Goal: Information Seeking & Learning: Understand process/instructions

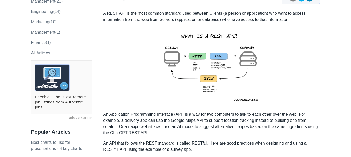
scroll to position [71, 0]
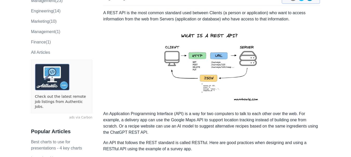
click at [204, 90] on img at bounding box center [212, 66] width 114 height 80
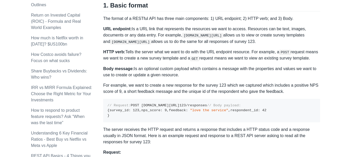
scroll to position [307, 0]
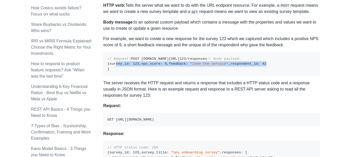
drag, startPoint x: 111, startPoint y: 84, endPoint x: 157, endPoint y: 101, distance: 48.4
click at [157, 76] on pre "// Request: POST [DOMAIN_NAME][URL] 123 /responses // Body payload: { survey_id…" at bounding box center [211, 64] width 216 height 24
click at [184, 76] on pre "// Request: POST [DOMAIN_NAME][URL] 123 /responses // Body payload: { survey_id…" at bounding box center [211, 64] width 216 height 24
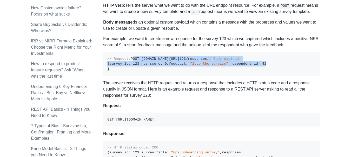
drag, startPoint x: 106, startPoint y: 62, endPoint x: 156, endPoint y: 100, distance: 62.6
click at [156, 76] on pre "// Request: POST [DOMAIN_NAME][URL] 123 /responses // Body payload: { survey_id…" at bounding box center [211, 64] width 216 height 24
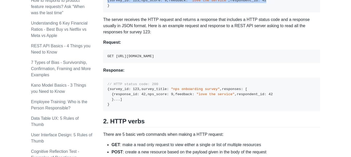
scroll to position [371, 0]
click at [108, 58] on code "GET [URL][DOMAIN_NAME]" at bounding box center [130, 56] width 46 height 4
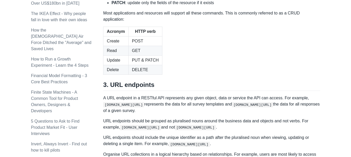
scroll to position [550, 0]
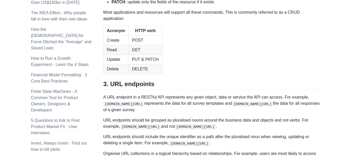
drag, startPoint x: 144, startPoint y: 69, endPoint x: 164, endPoint y: 71, distance: 20.3
drag, startPoint x: 133, startPoint y: 81, endPoint x: 219, endPoint y: 81, distance: 85.9
click at [219, 5] on li "PATCH : update only the fields of the resource if it exists" at bounding box center [215, 2] width 208 height 6
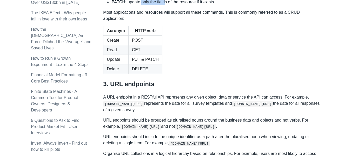
drag, startPoint x: 141, startPoint y: 85, endPoint x: 164, endPoint y: 86, distance: 23.1
click at [164, 5] on li "PATCH : update only the fields of the resource if it exists" at bounding box center [215, 2] width 208 height 6
drag, startPoint x: 111, startPoint y: 45, endPoint x: 244, endPoint y: 85, distance: 138.8
copy ul "GET : make a read only request to view either a single or list of multiple reso…"
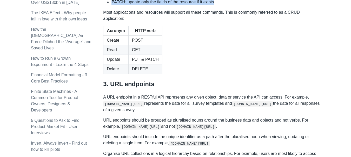
copy ul "GET : make a read only request to view either a single or list of multiple reso…"
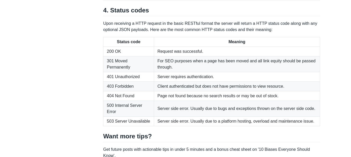
scroll to position [879, 0]
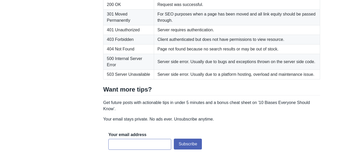
click at [107, 10] on td "200 OK" at bounding box center [128, 5] width 51 height 10
click at [198, 35] on td "Server requires authentication." at bounding box center [237, 30] width 166 height 10
click at [112, 80] on td "503 Server Unavailable" at bounding box center [128, 75] width 51 height 10
click at [147, 70] on td "500 Internal Server Error" at bounding box center [128, 62] width 51 height 16
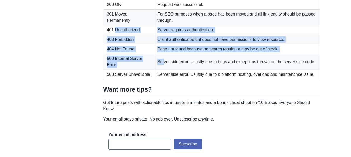
drag, startPoint x: 163, startPoint y: 127, endPoint x: 115, endPoint y: 93, distance: 59.5
click at [115, 80] on tbody "200 OK Request was successful. 301 Moved Permanently For SEO purposes when a pa…" at bounding box center [211, 40] width 216 height 80
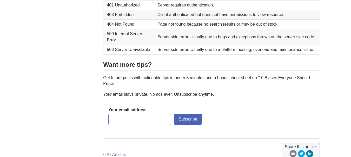
scroll to position [906, 0]
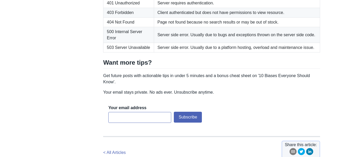
click at [108, 18] on td "403 Forbidden" at bounding box center [128, 13] width 51 height 10
click at [110, 43] on td "500 Internal Server Error" at bounding box center [128, 35] width 51 height 16
click at [113, 18] on td "403 Forbidden" at bounding box center [128, 13] width 51 height 10
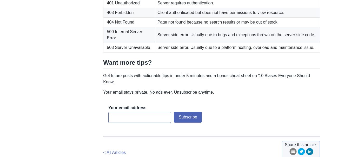
click at [114, 43] on td "500 Internal Server Error" at bounding box center [128, 35] width 51 height 16
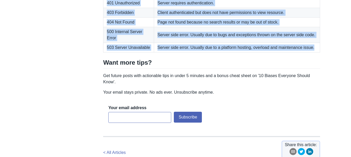
drag, startPoint x: 106, startPoint y: 38, endPoint x: 316, endPoint y: 108, distance: 220.5
click at [316, 53] on tbody "200 OK Request was successful. 301 Moved Permanently For SEO purposes when a pa…" at bounding box center [211, 13] width 216 height 80
copy tbody "200 OK Request was successful. 301 Moved Permanently For SEO purposes when a pa…"
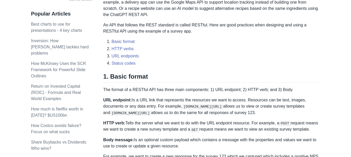
scroll to position [185, 0]
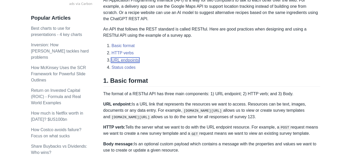
click at [119, 61] on link "URL endpoints" at bounding box center [124, 60] width 27 height 4
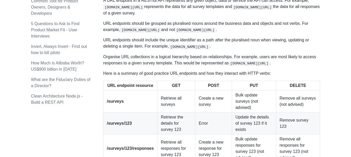
scroll to position [647, 0]
drag, startPoint x: 128, startPoint y: 82, endPoint x: 143, endPoint y: 83, distance: 15.8
click at [143, 16] on p "A URL endpoint in a RESTful API represents any given object, data or service th…" at bounding box center [211, 6] width 216 height 19
click at [240, 10] on code "[DOMAIN_NAME][URL]" at bounding box center [252, 6] width 41 height 5
click at [273, 10] on code "[DOMAIN_NAME][URL]" at bounding box center [252, 6] width 41 height 5
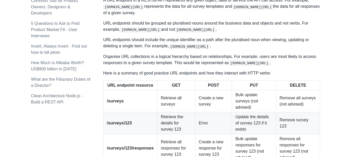
drag, startPoint x: 248, startPoint y: 81, endPoint x: 299, endPoint y: 82, distance: 50.6
click at [273, 10] on code "[DOMAIN_NAME][URL]" at bounding box center [252, 6] width 41 height 5
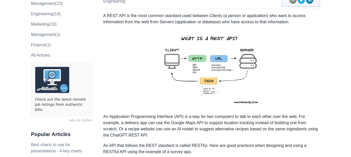
scroll to position [0, 0]
